Goal: Task Accomplishment & Management: Manage account settings

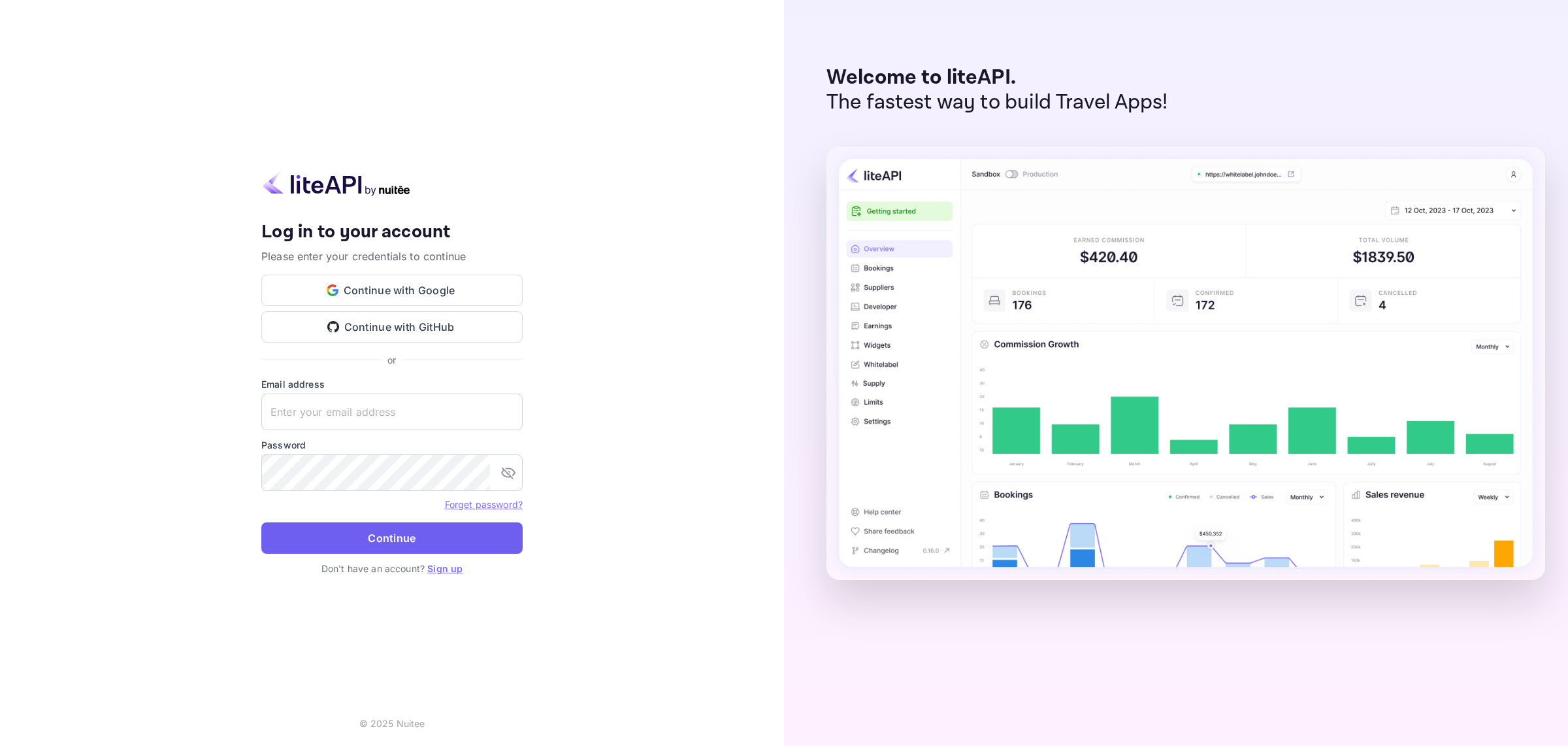
type input "[EMAIL_ADDRESS][DOMAIN_NAME]"
click at [393, 540] on button "Continue" at bounding box center [392, 537] width 261 height 32
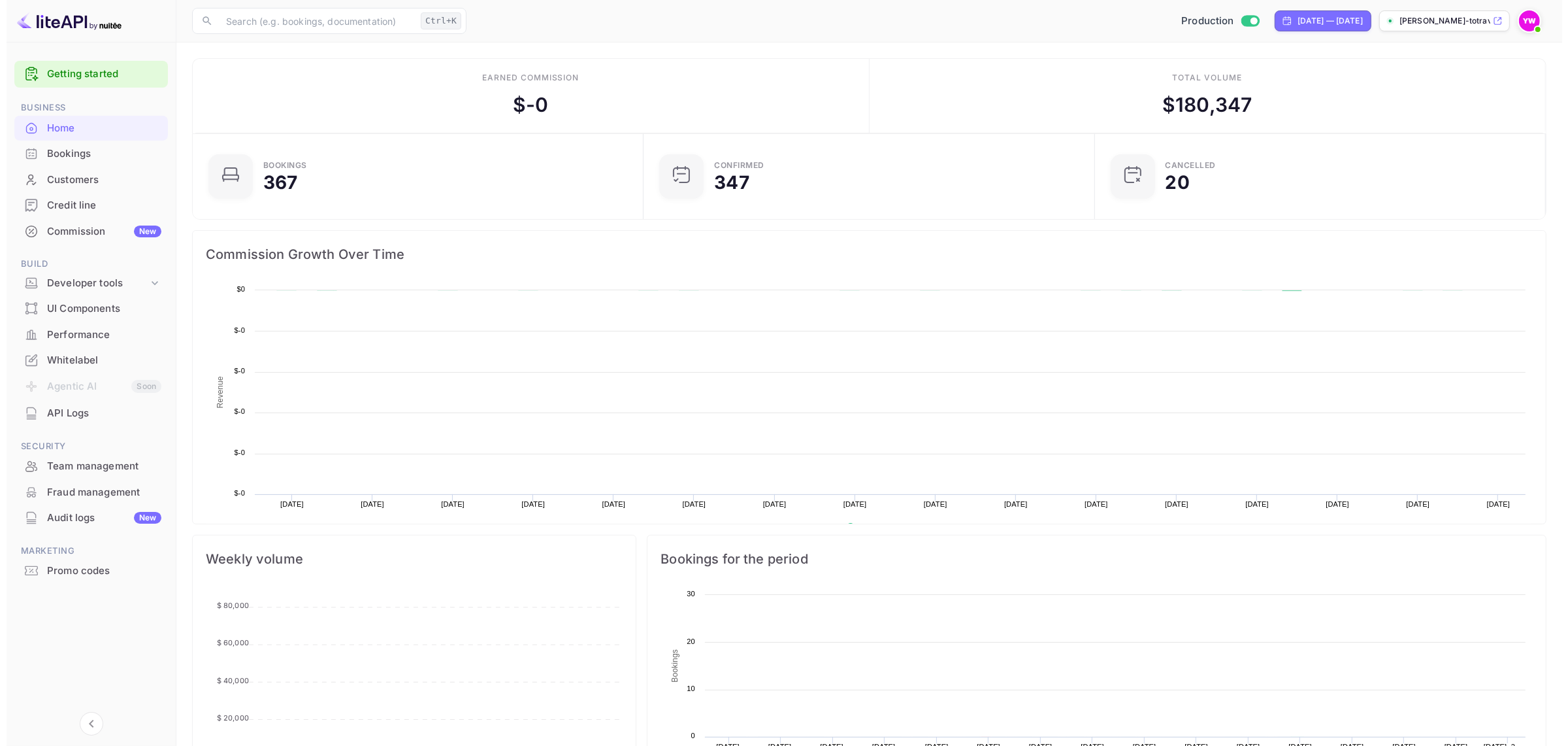
scroll to position [13, 13]
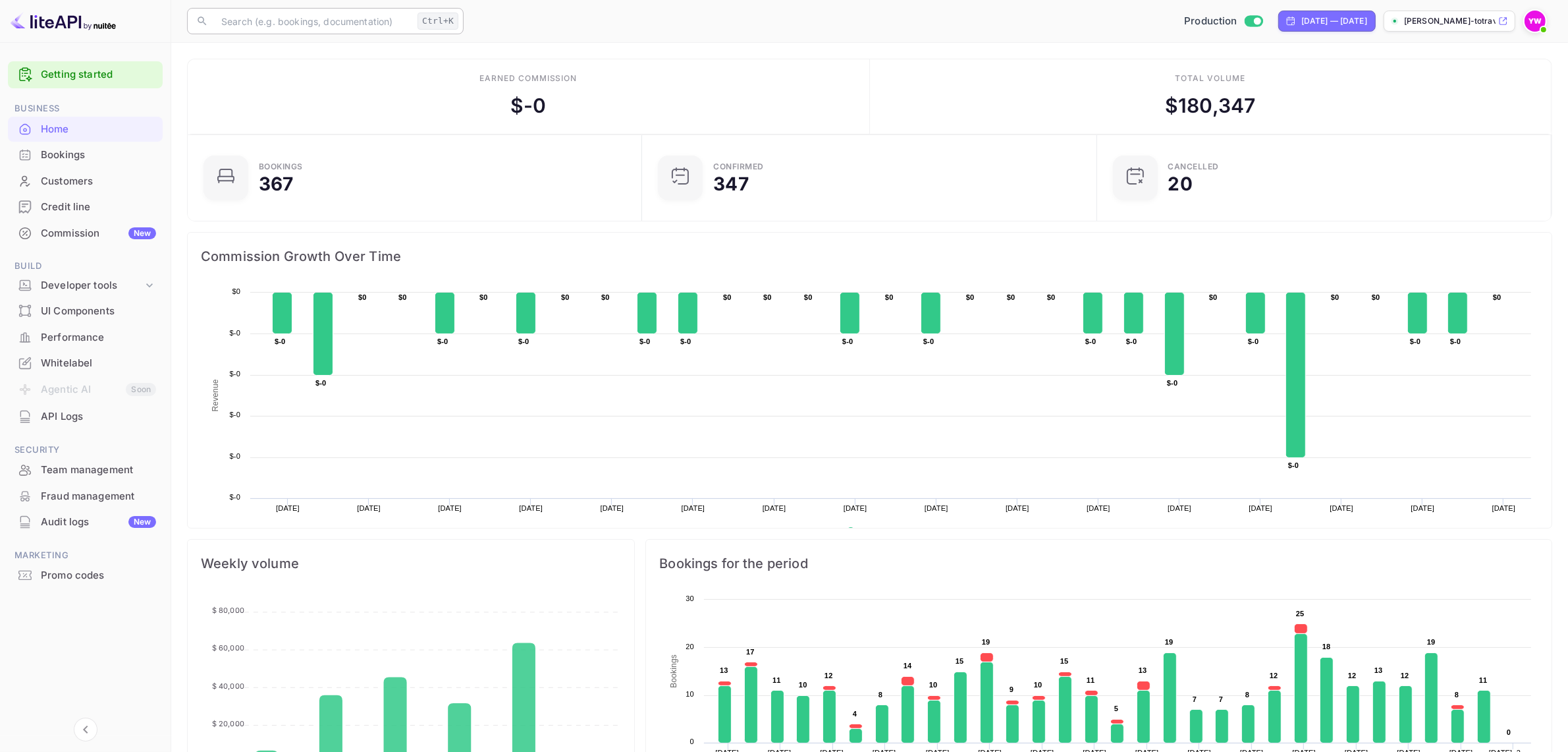
click at [379, 21] on input "text" at bounding box center [312, 21] width 199 height 26
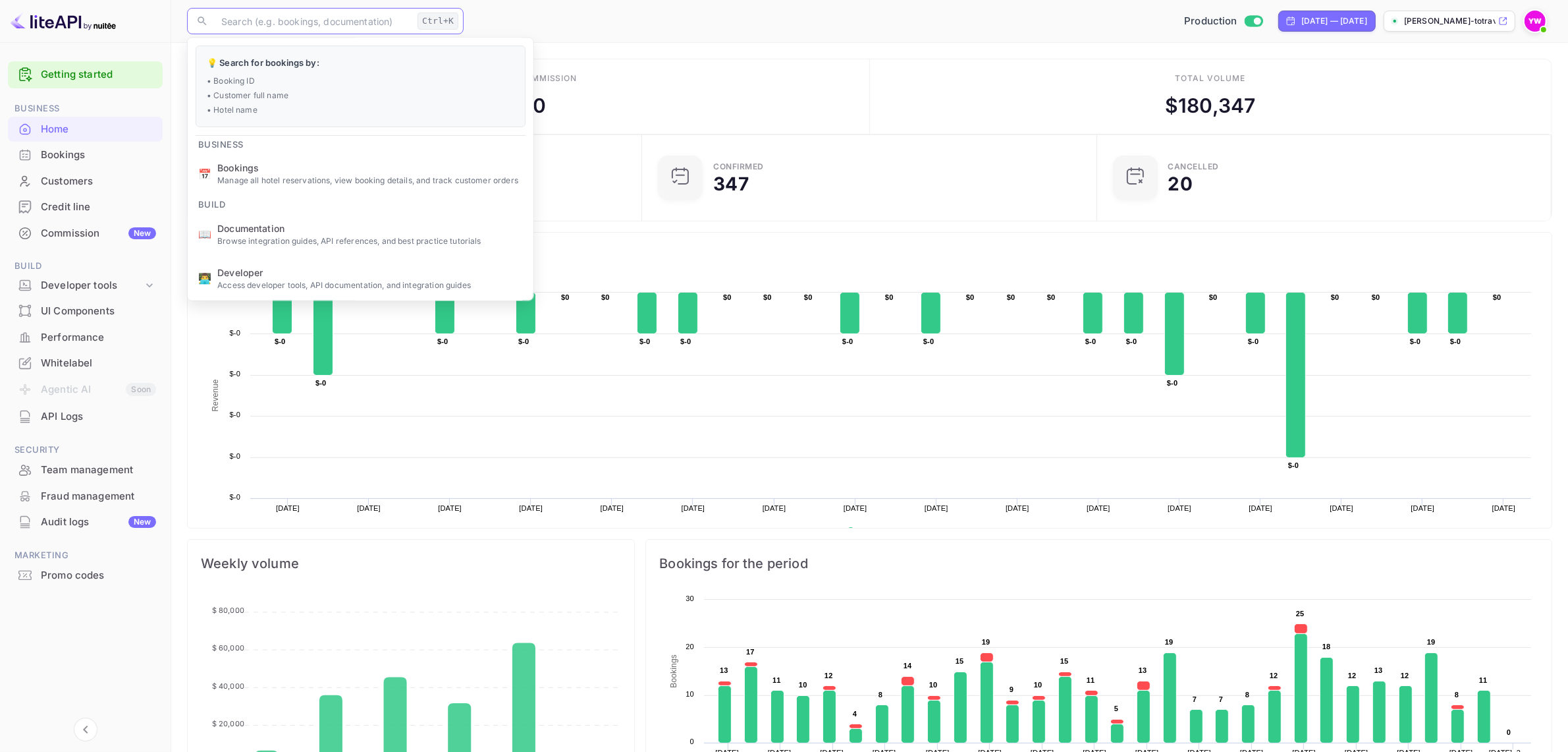
paste input "XFnohiHNB"
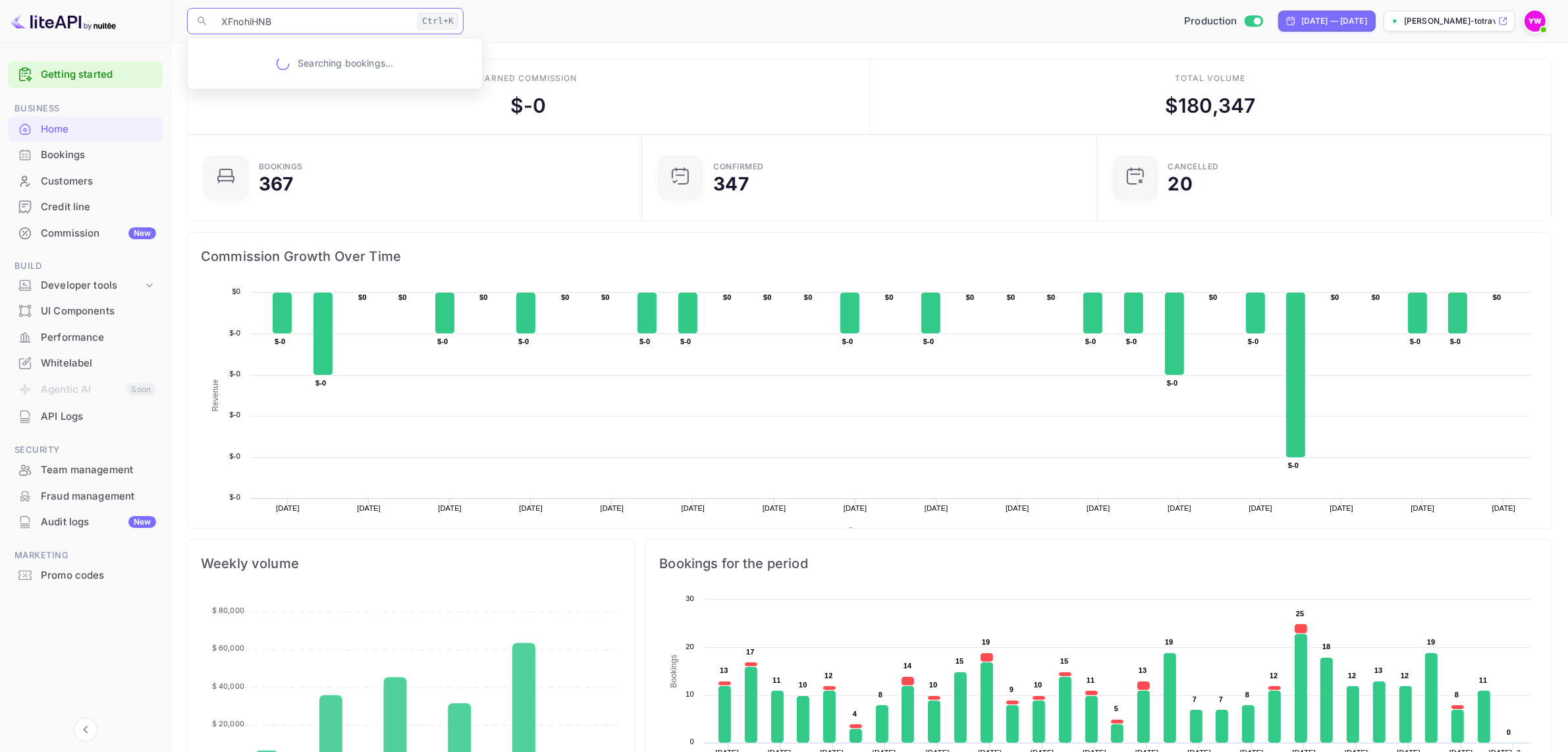
type input "XFnohiHNB"
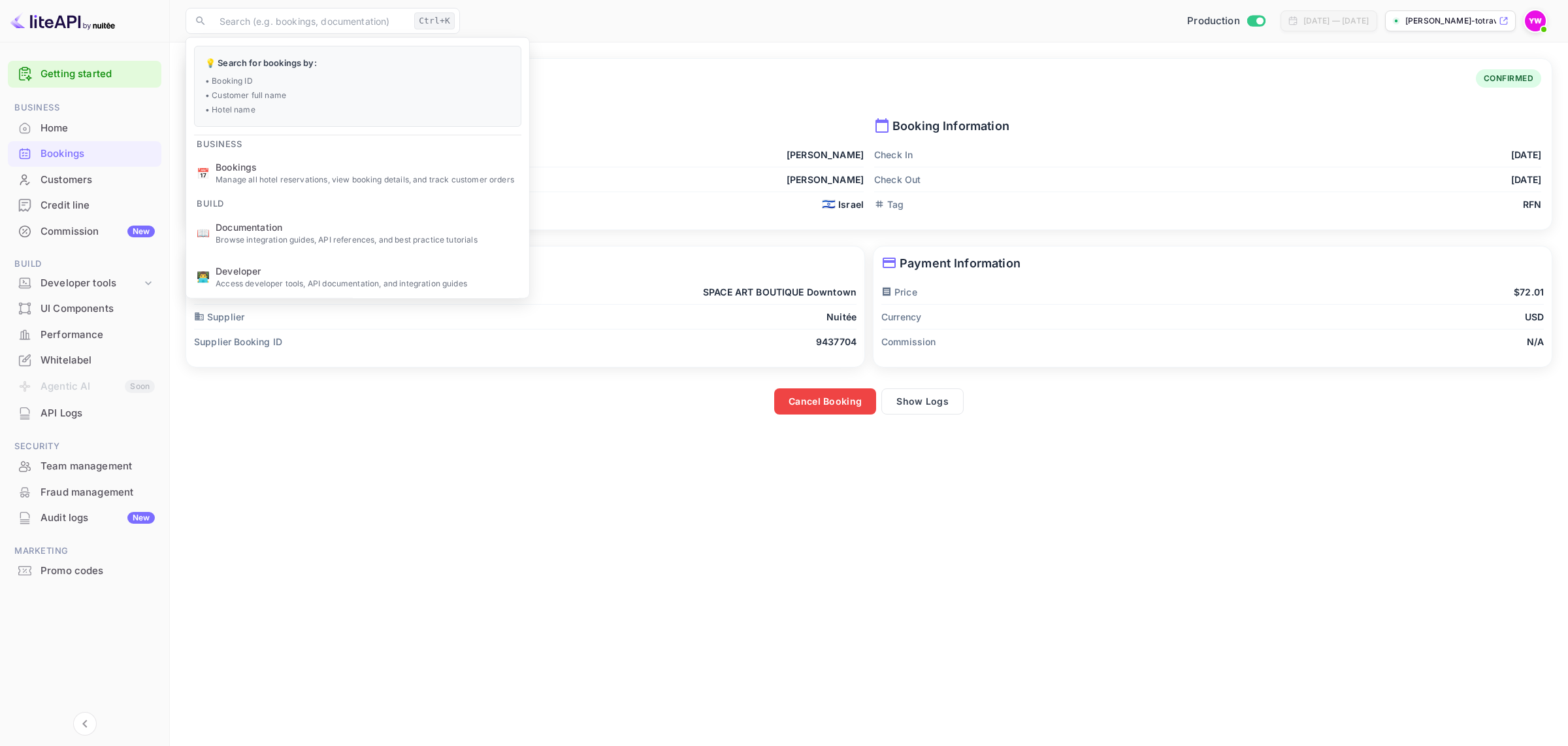
click at [445, 556] on main "Booking Details Booking ID: XFnohiHNB CONFIRMED Guest Information First Name [P…" at bounding box center [869, 393] width 1398 height 703
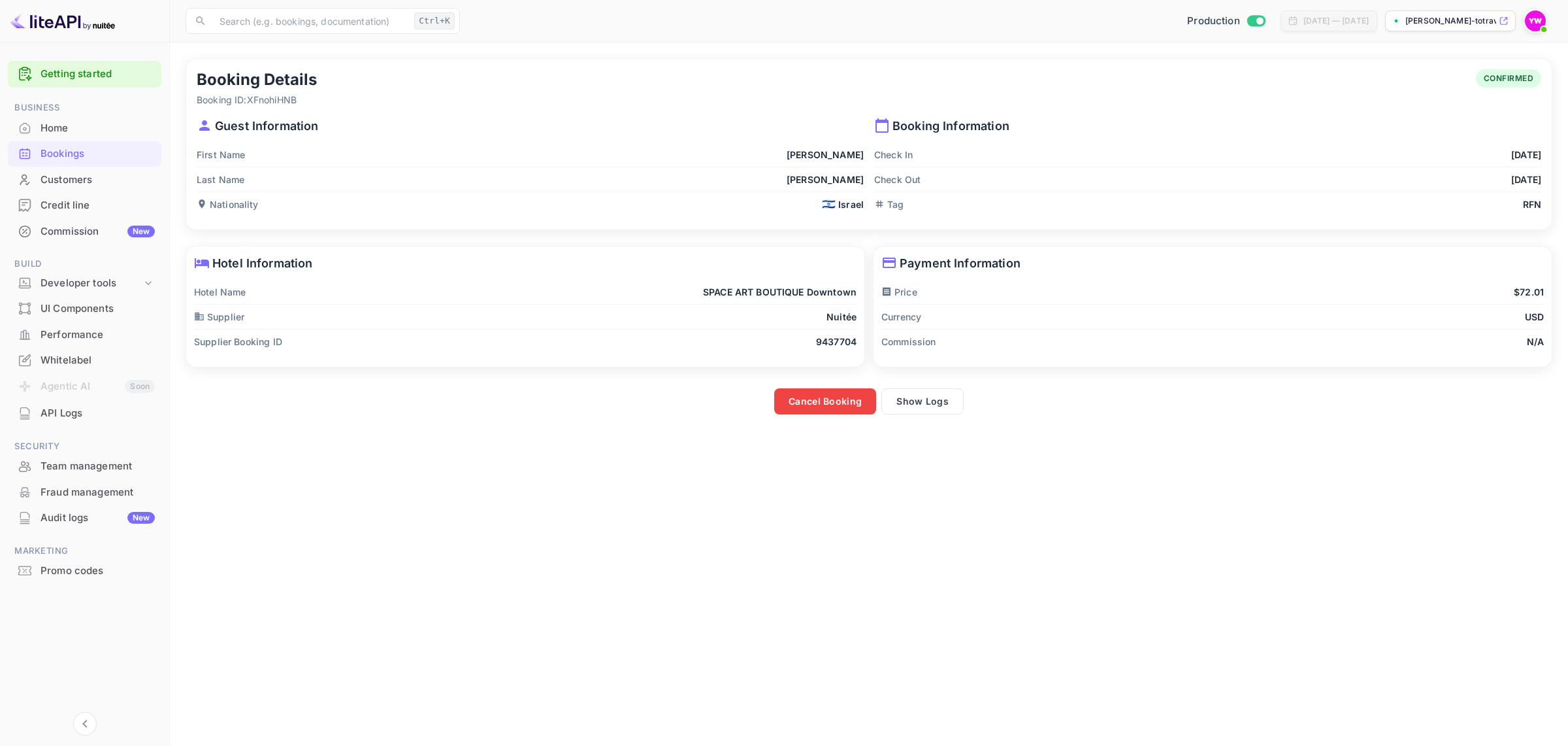
click at [889, 129] on icon at bounding box center [882, 125] width 15 height 15
click at [877, 129] on icon at bounding box center [882, 125] width 15 height 15
click at [925, 403] on button "Show Logs" at bounding box center [922, 401] width 82 height 26
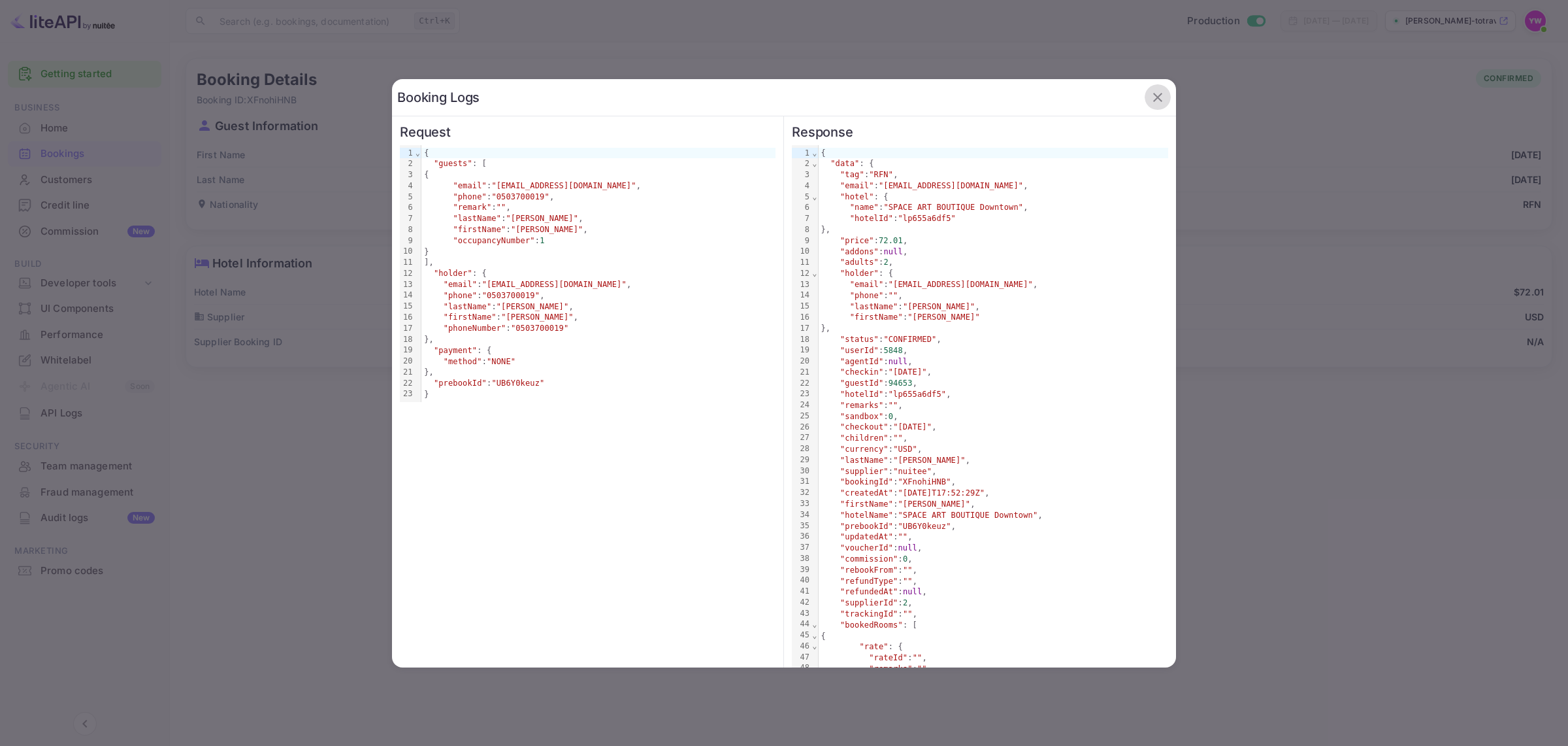
click at [1149, 96] on icon "button" at bounding box center [1157, 97] width 15 height 15
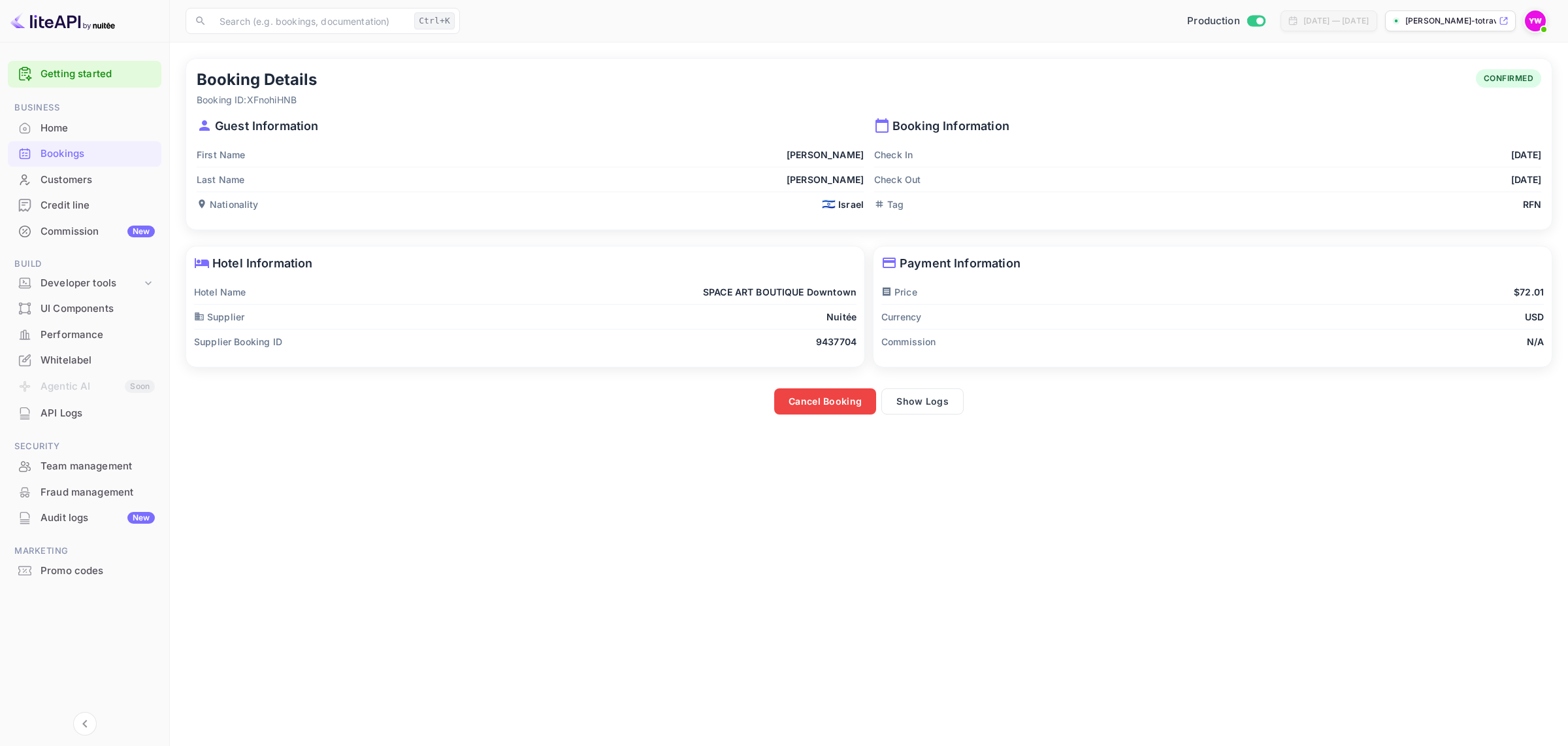
click at [203, 315] on icon at bounding box center [199, 316] width 11 height 11
click at [746, 247] on div "Hotel Information Hotel Name SPACE ART BOUTIQUE Downtown Supplier Nuitée Suppli…" at bounding box center [525, 306] width 678 height 120
click at [791, 242] on div "Hotel Information Hotel Name SPACE ART BOUTIQUE Downtown Supplier Nuitée Suppli…" at bounding box center [521, 306] width 687 height 137
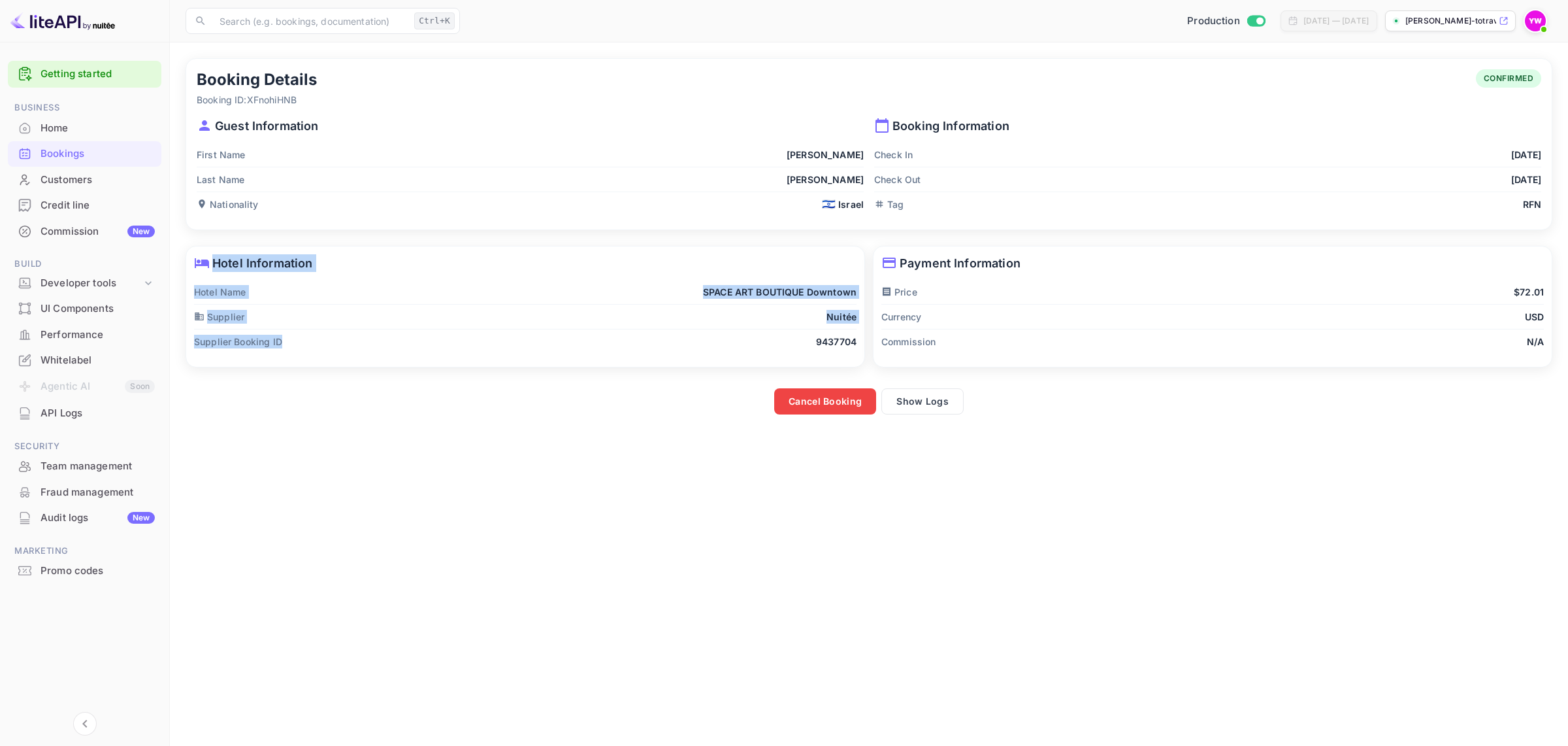
click at [461, 348] on div "Hotel Information Hotel Name SPACE ART BOUTIQUE Downtown Supplier Nuitée Suppli…" at bounding box center [525, 306] width 678 height 120
click at [405, 464] on main "Booking Details Booking ID: XFnohiHNB CONFIRMED Guest Information First Name [P…" at bounding box center [869, 393] width 1398 height 703
click at [876, 122] on icon at bounding box center [882, 125] width 13 height 14
click at [886, 127] on icon at bounding box center [882, 125] width 15 height 15
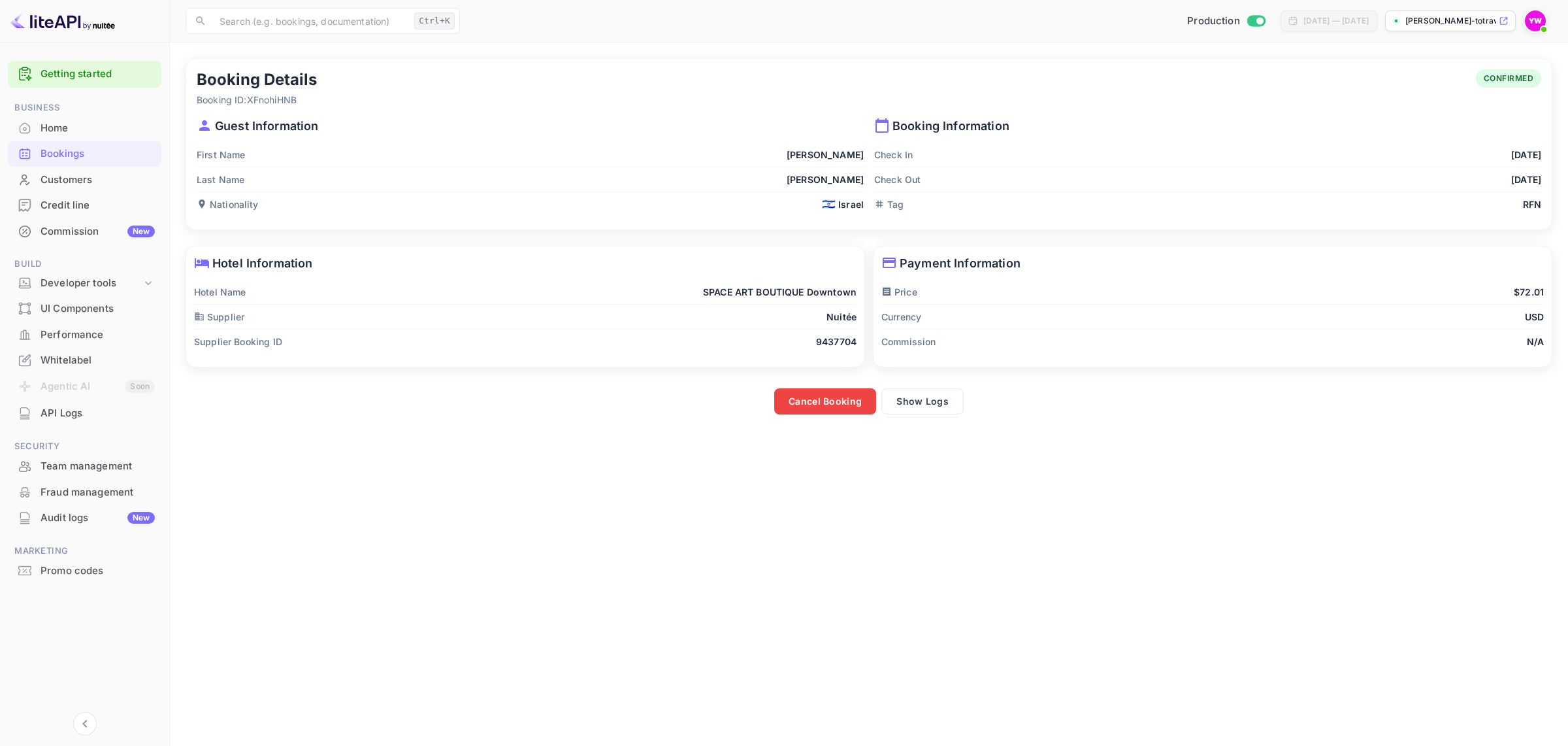
click at [886, 127] on icon at bounding box center [882, 125] width 15 height 15
click at [894, 191] on div "Check Out [DATE]" at bounding box center [1208, 179] width 667 height 25
drag, startPoint x: 894, startPoint y: 191, endPoint x: 1109, endPoint y: 142, distance: 220.5
click at [902, 191] on div "Check Out [DATE]" at bounding box center [1208, 179] width 667 height 25
drag, startPoint x: 1297, startPoint y: 119, endPoint x: 1408, endPoint y: 112, distance: 111.2
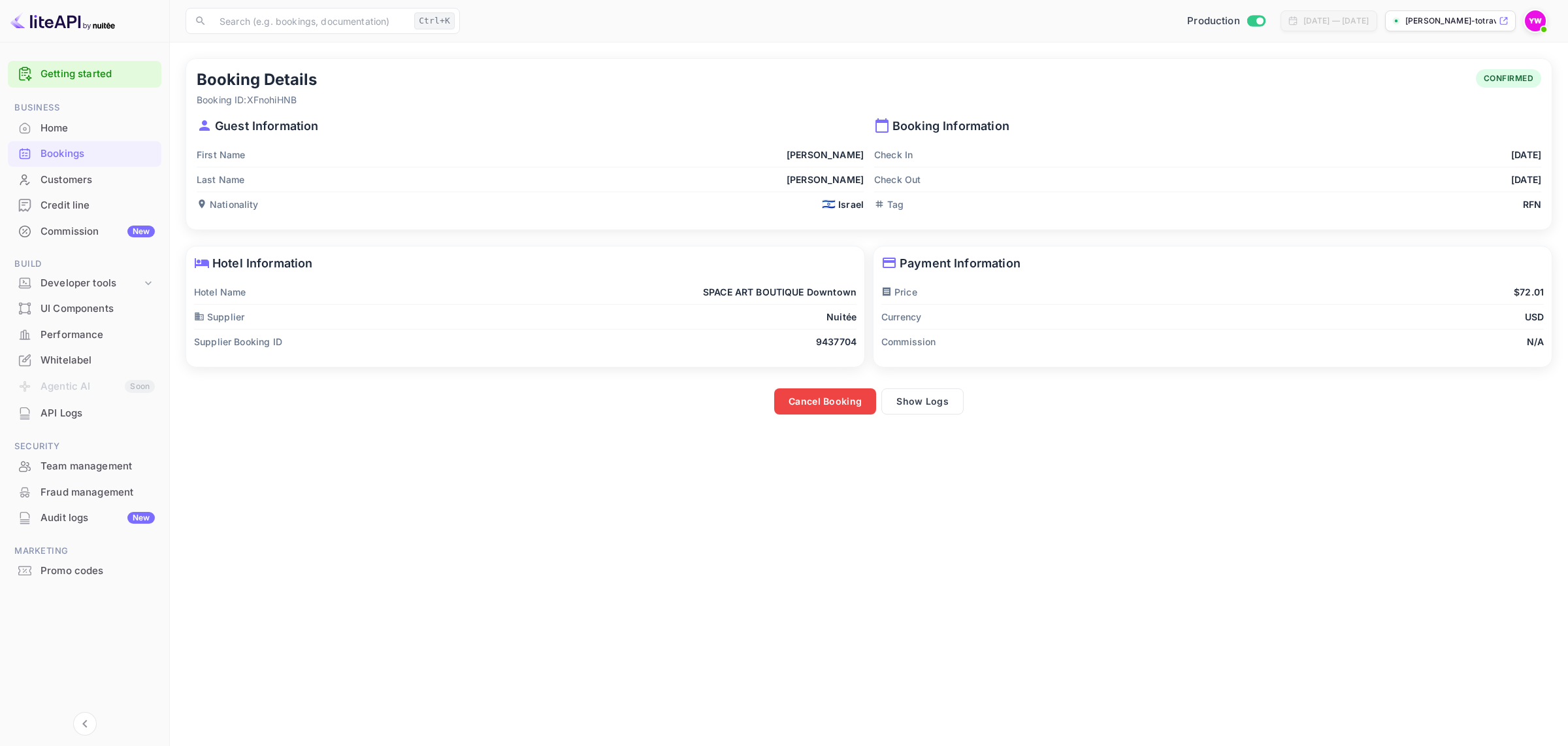
click at [1307, 119] on p "Booking Information" at bounding box center [1208, 126] width 667 height 18
drag, startPoint x: 1408, startPoint y: 112, endPoint x: 1477, endPoint y: 136, distance: 73.1
click at [1451, 119] on div "Booking Information Check In [DATE] Check Out [DATE] Tag RFN" at bounding box center [1202, 162] width 678 height 110
click at [1477, 136] on div "Booking Information Check In [DATE] Check Out [DATE] Tag RFN" at bounding box center [1202, 162] width 678 height 110
click at [1389, 147] on div "Check In [DATE]" at bounding box center [1208, 155] width 667 height 25
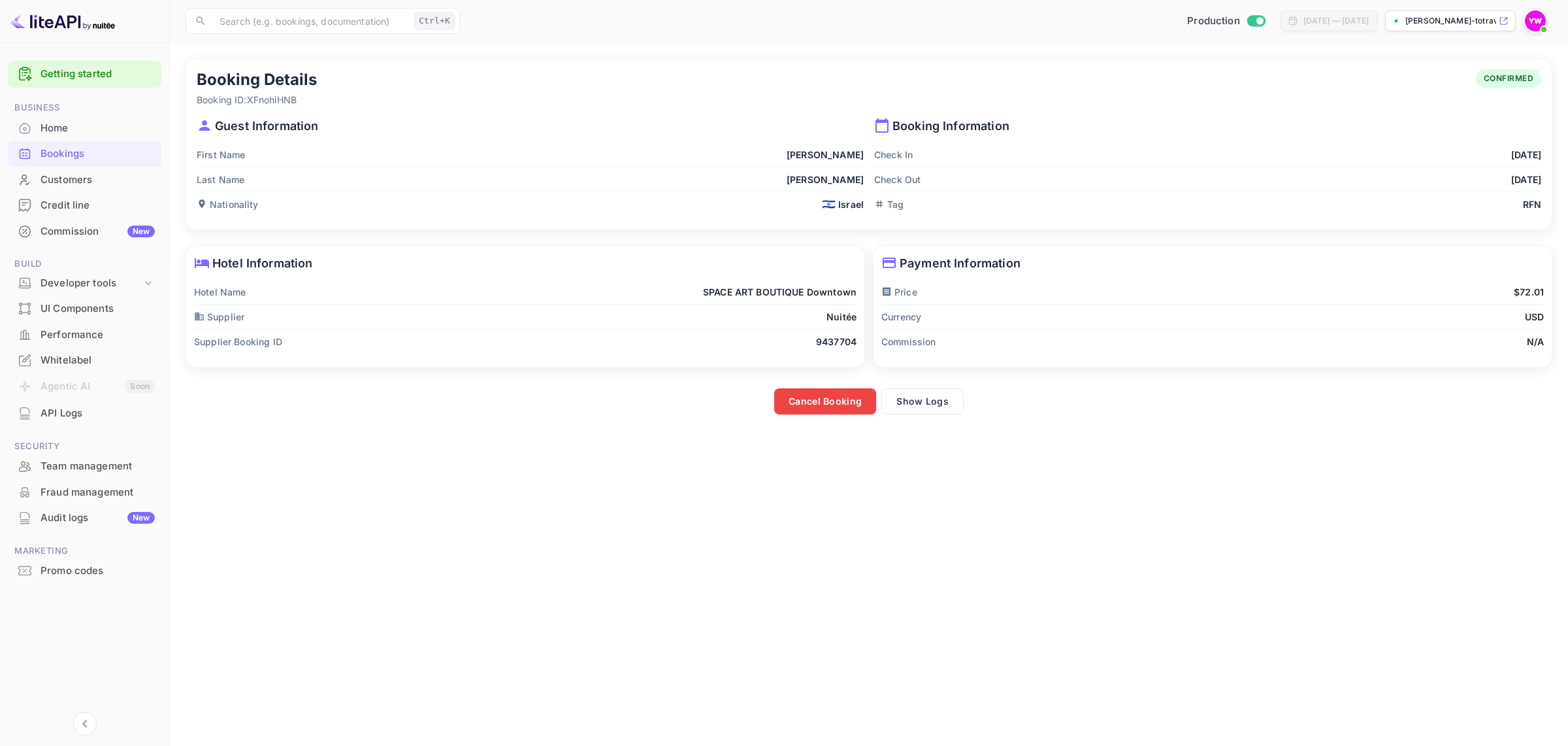
click at [893, 204] on p "Tag" at bounding box center [889, 204] width 29 height 14
click at [1525, 204] on p "RFN" at bounding box center [1532, 204] width 18 height 14
click at [1312, 575] on main "Booking Details Booking ID: XFnohiHNB CONFIRMED Guest Information First Name [P…" at bounding box center [869, 393] width 1398 height 703
click at [204, 119] on icon at bounding box center [204, 125] width 15 height 15
click at [204, 123] on icon at bounding box center [204, 125] width 11 height 11
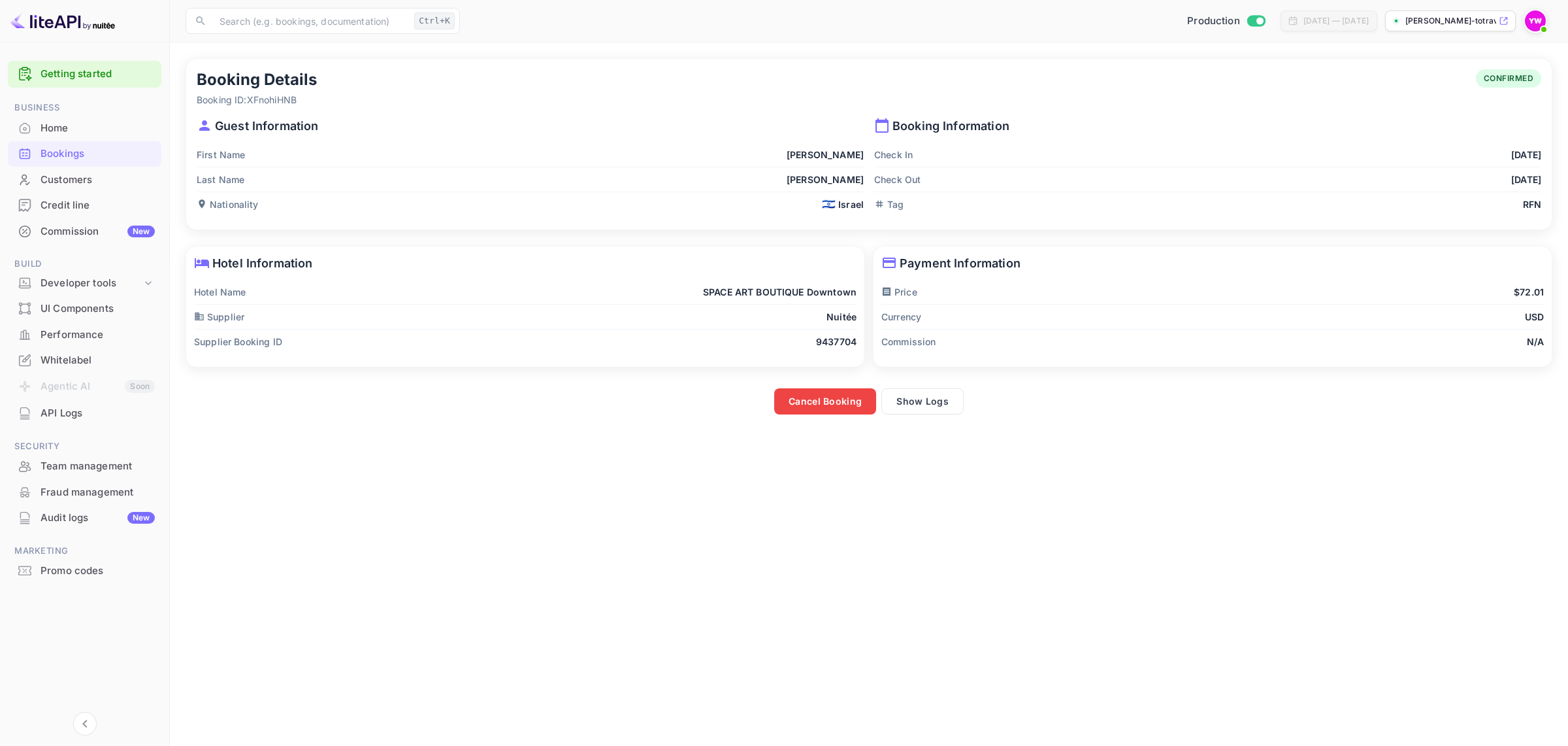
click at [883, 126] on icon at bounding box center [882, 125] width 15 height 15
click at [1389, 109] on div "Booking Information Check In [DATE] Check Out [DATE] Tag RFN" at bounding box center [1202, 162] width 678 height 110
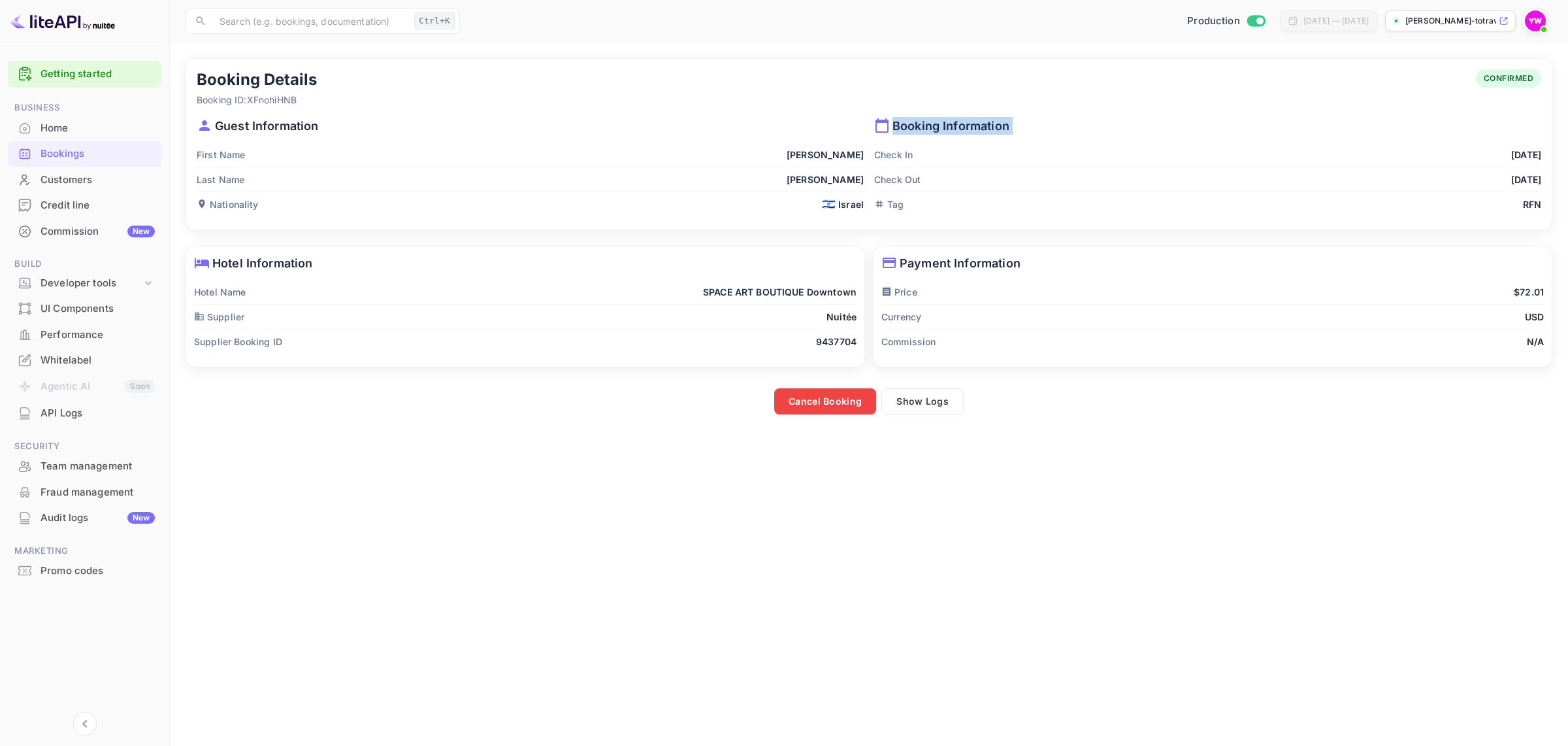
click at [1389, 109] on div "Booking Information Check In [DATE] Check Out [DATE] Tag RFN" at bounding box center [1202, 162] width 678 height 110
click at [1253, 287] on div "Price $72.01" at bounding box center [1212, 292] width 662 height 25
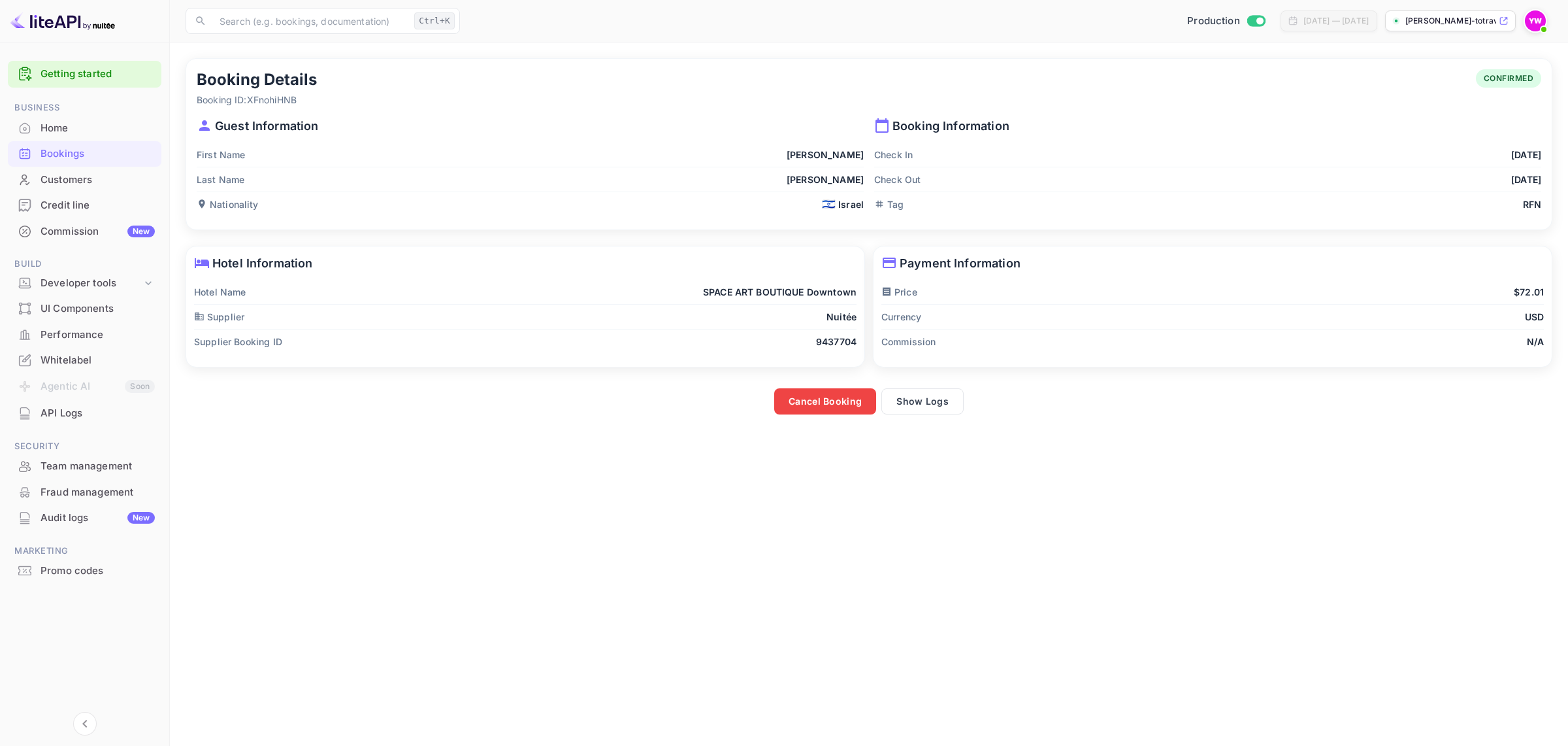
click at [1253, 287] on div "Price $72.01" at bounding box center [1212, 292] width 662 height 25
click at [892, 262] on icon at bounding box center [889, 263] width 13 height 11
drag, startPoint x: 892, startPoint y: 262, endPoint x: 1105, endPoint y: 314, distance: 219.3
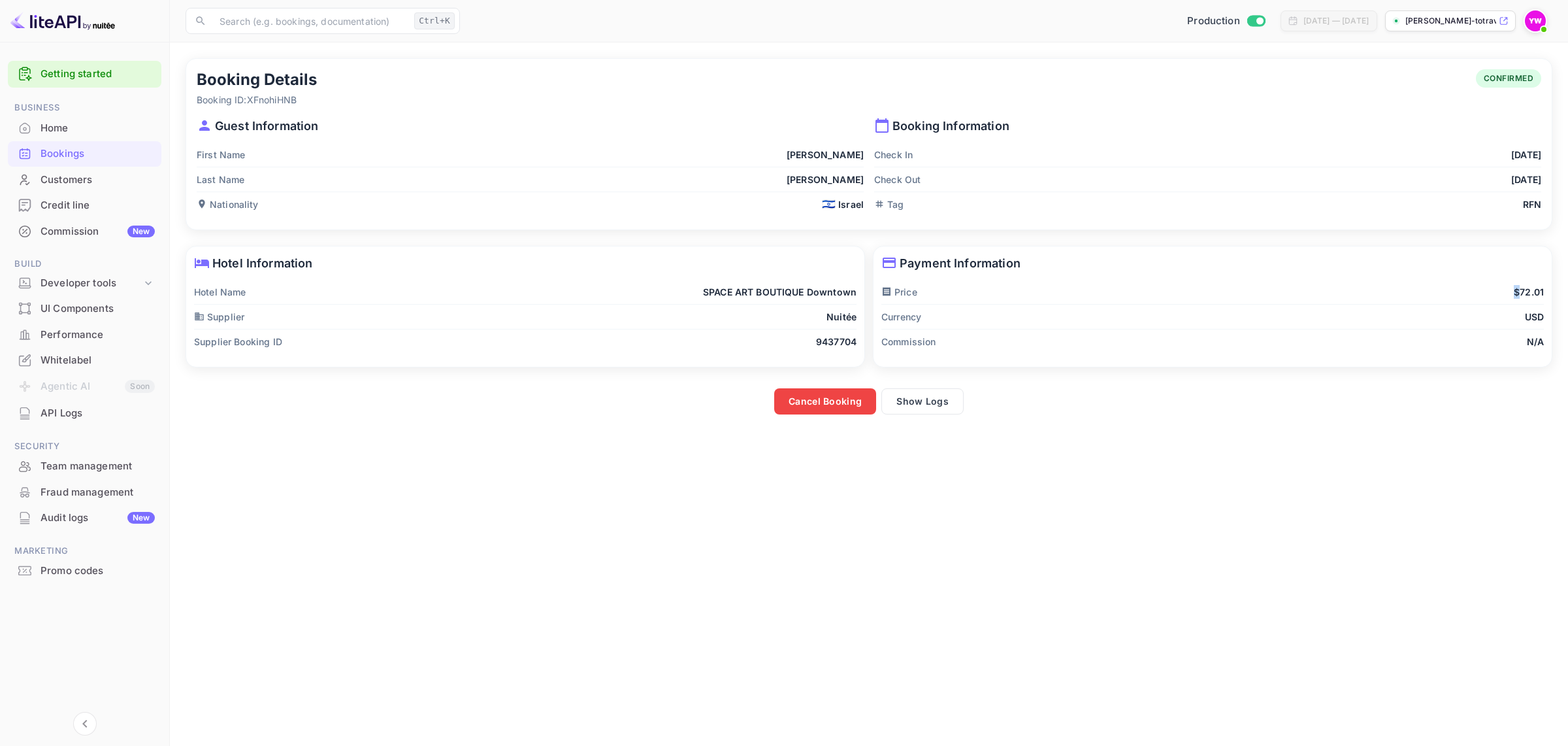
click at [914, 273] on div "Payment Information Price $72.01 Currency USD Commission N/A" at bounding box center [1213, 306] width 678 height 120
click at [1105, 314] on div "Currency USD" at bounding box center [1212, 317] width 662 height 25
click at [1145, 387] on div "Cancel Booking Show Logs" at bounding box center [864, 395] width 1374 height 39
click at [817, 405] on button "Cancel Booking" at bounding box center [824, 401] width 102 height 26
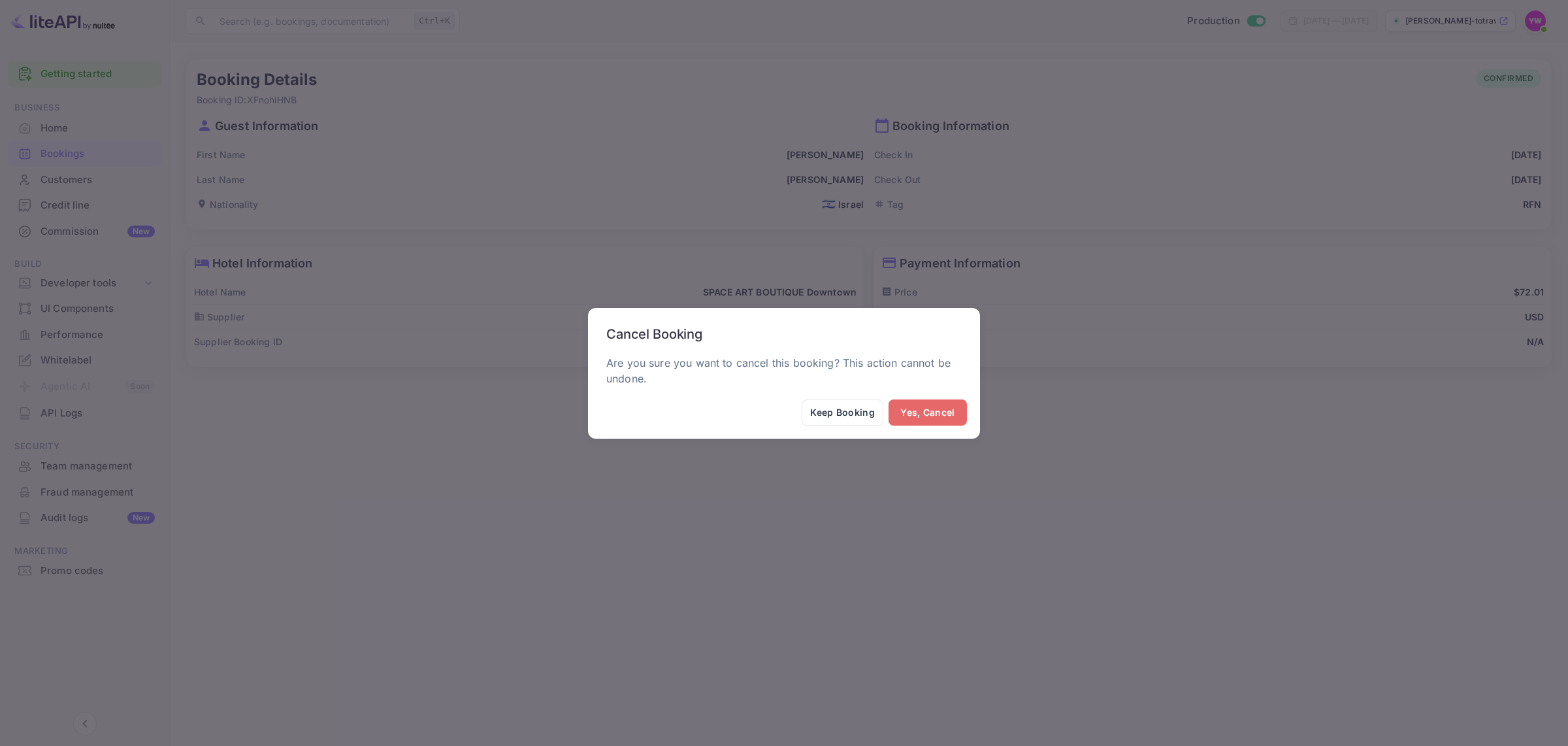
click at [940, 413] on button "Yes, Cancel" at bounding box center [928, 412] width 79 height 26
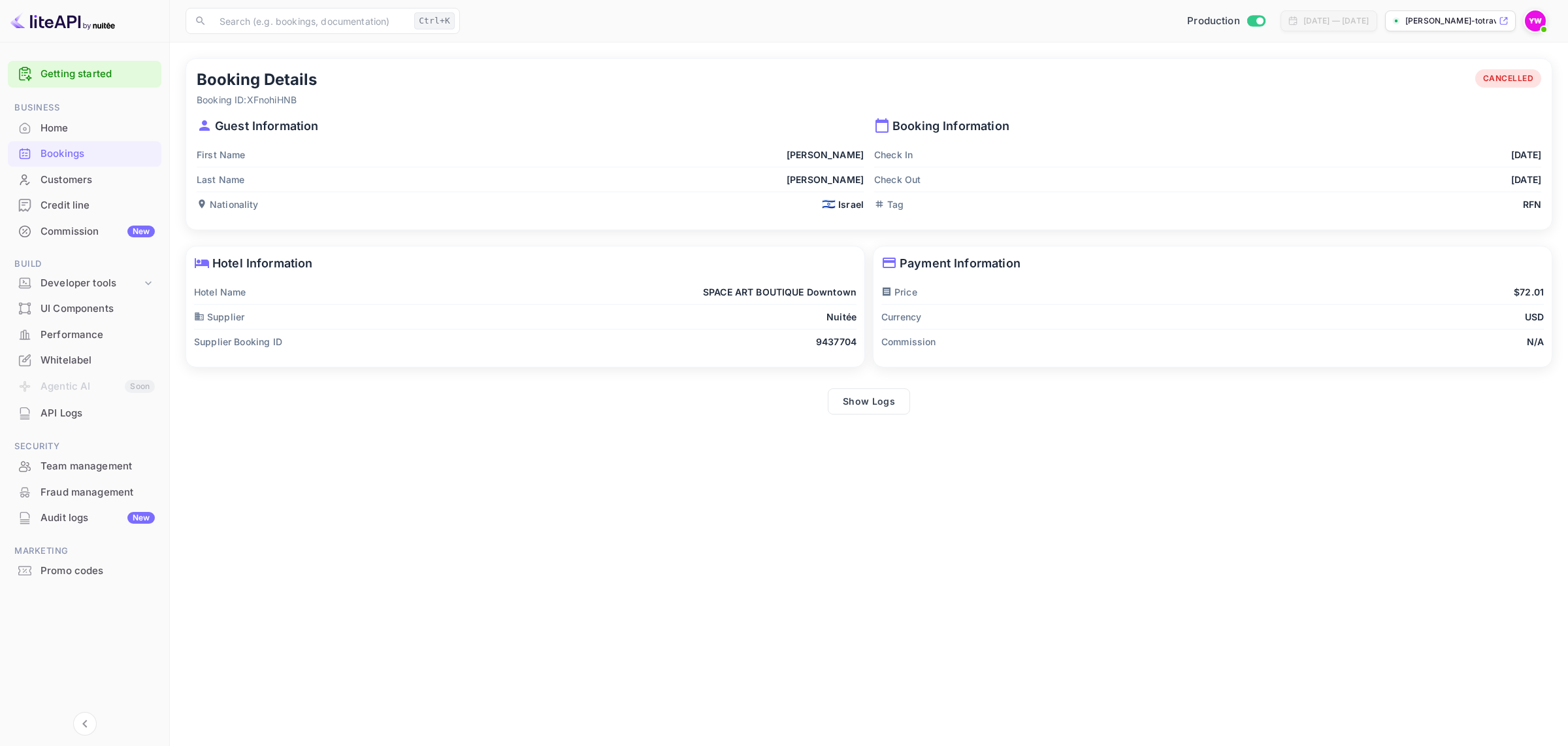
drag, startPoint x: 896, startPoint y: 207, endPoint x: 998, endPoint y: 211, distance: 102.1
click at [940, 211] on div "Tag RFN" at bounding box center [1208, 204] width 667 height 24
click at [1196, 509] on main "Booking Details Booking ID: XFnohiHNB CANCELLED Guest Information First Name [P…" at bounding box center [869, 393] width 1398 height 703
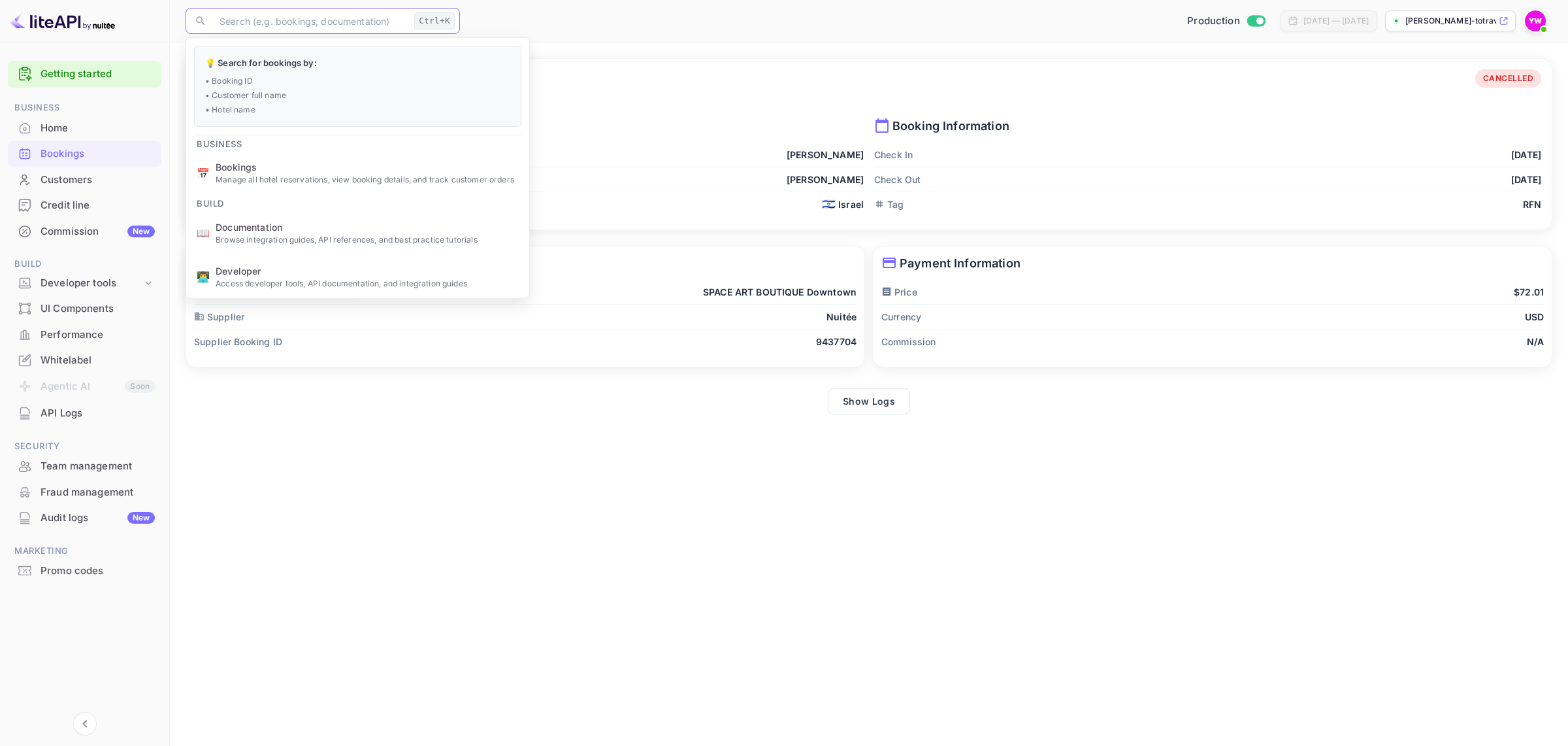
click at [216, 27] on input "text" at bounding box center [310, 20] width 197 height 26
click at [667, 508] on main "Booking Details Booking ID: XFnohiHNB CANCELLED Guest Information First Name [P…" at bounding box center [869, 393] width 1398 height 703
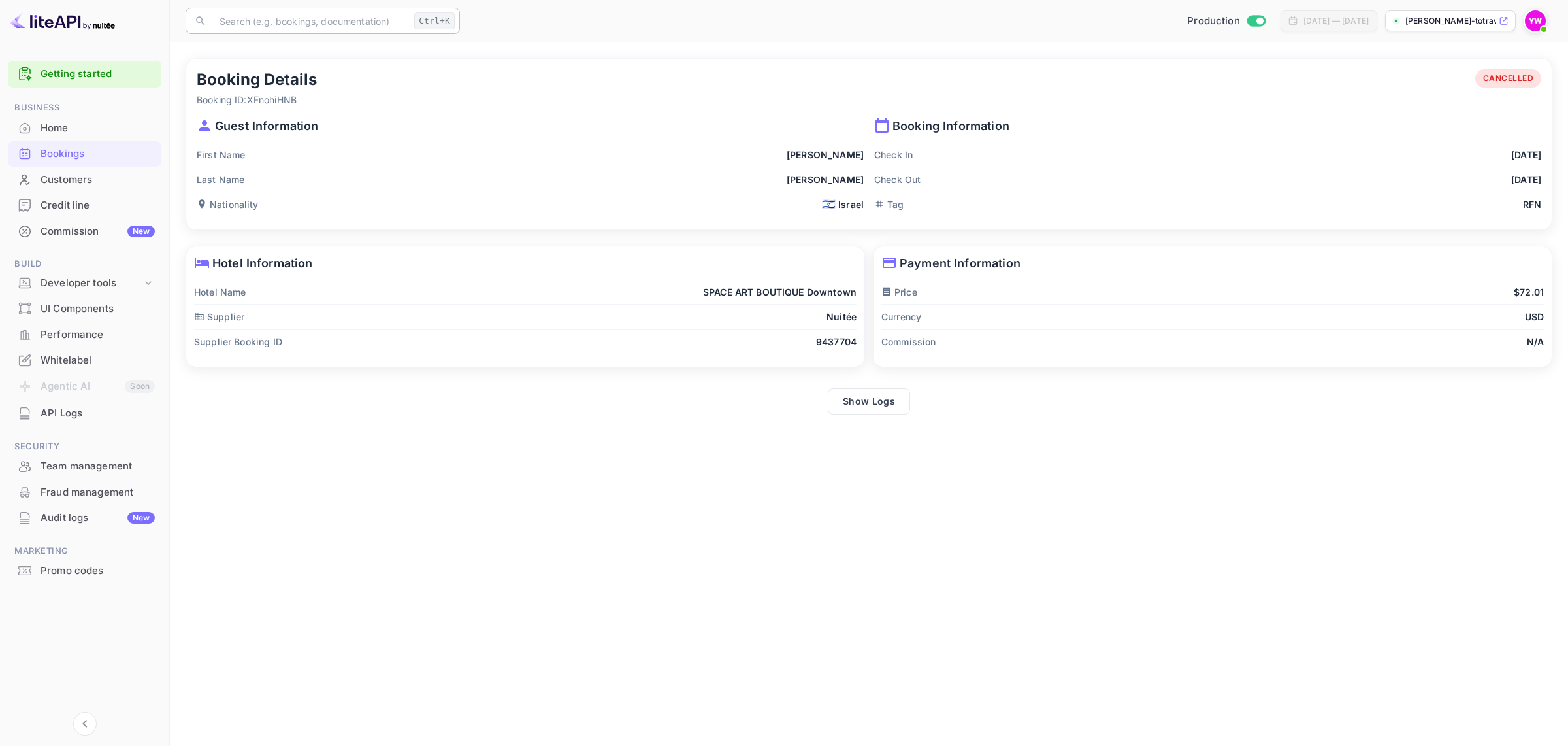
click at [374, 23] on input "text" at bounding box center [310, 20] width 197 height 26
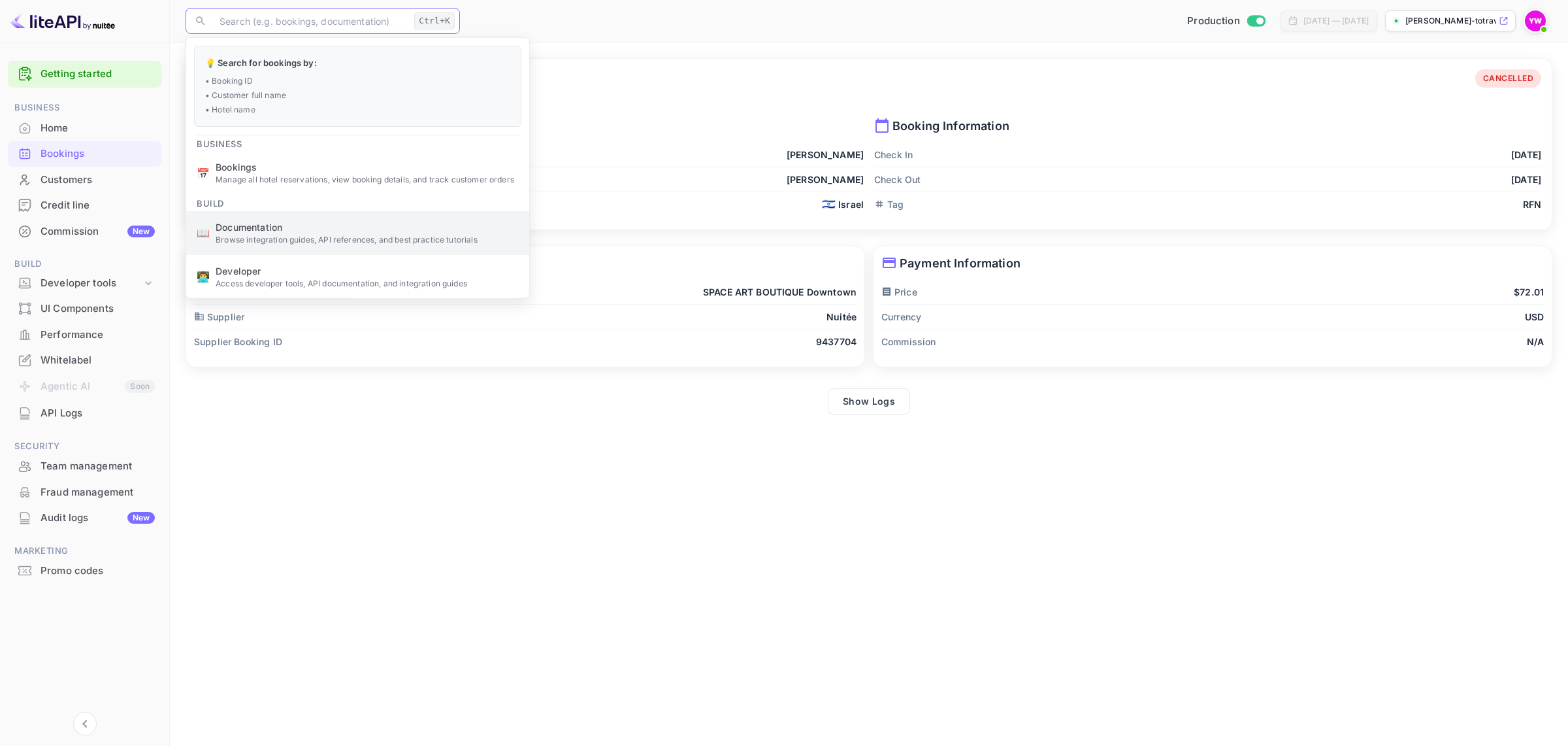
scroll to position [134, 0]
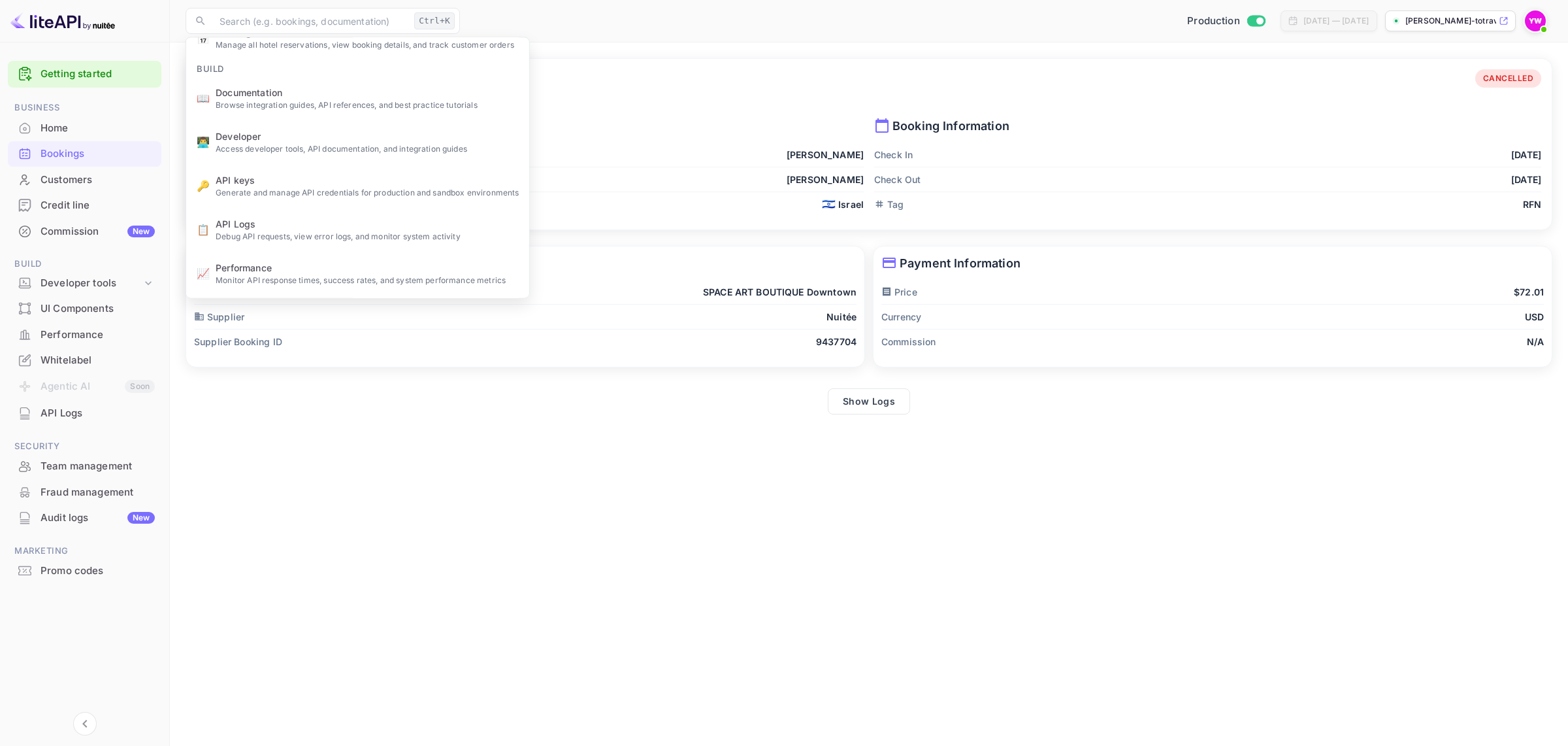
click at [435, 504] on main "Booking Details Booking ID: XFnohiHNB CANCELLED Guest Information First Name [P…" at bounding box center [869, 393] width 1398 height 703
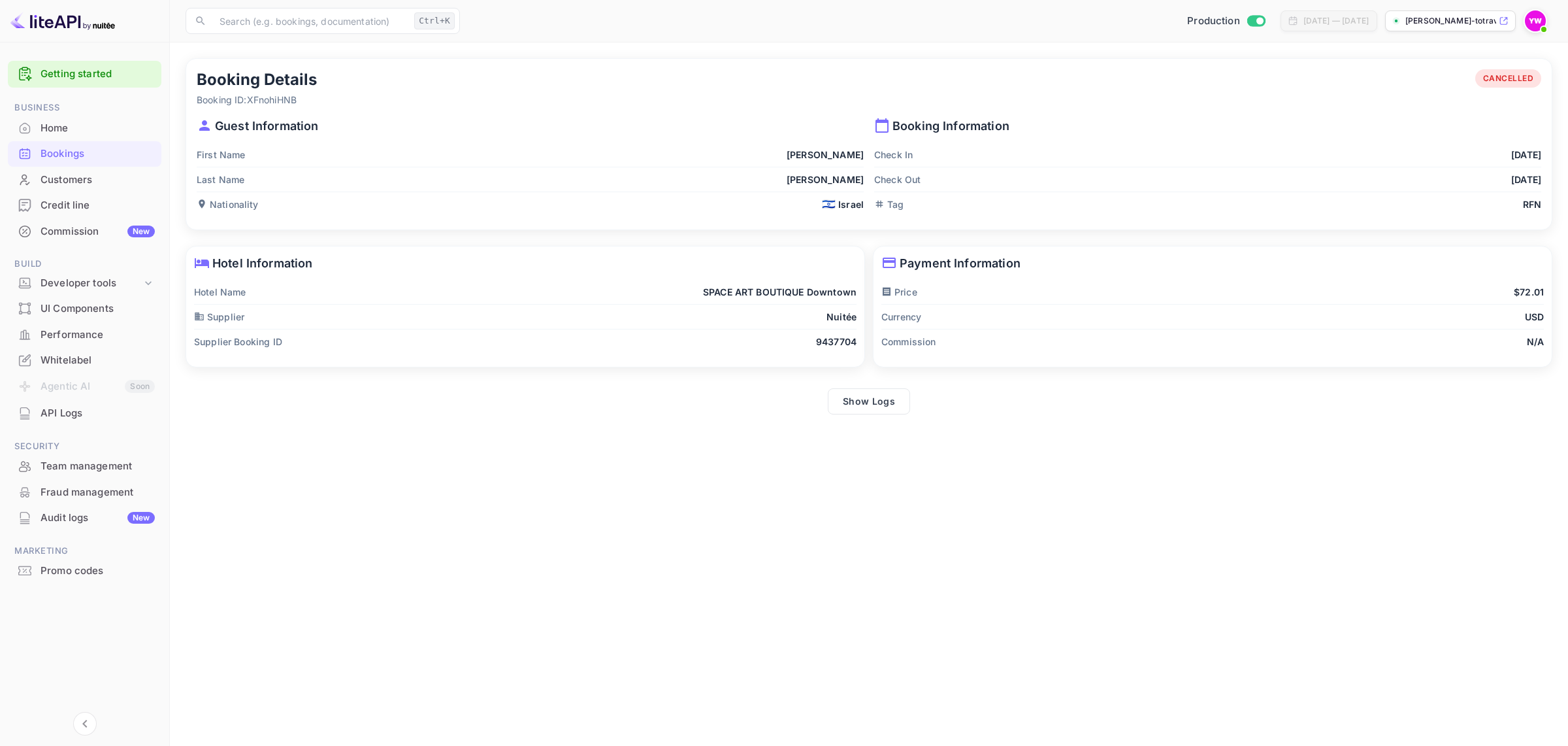
click at [1154, 516] on main "Booking Details Booking ID: XFnohiHNB CANCELLED Guest Information First Name [P…" at bounding box center [869, 393] width 1398 height 703
